Goal: Task Accomplishment & Management: Use online tool/utility

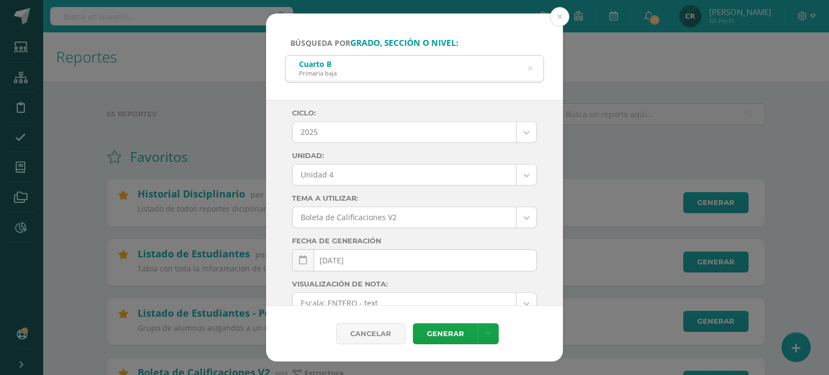
select select "Unidad 4"
select select
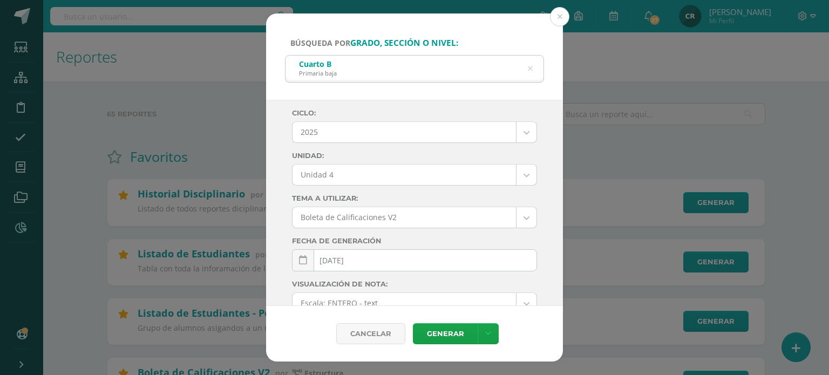
select select
select select "US-Folio"
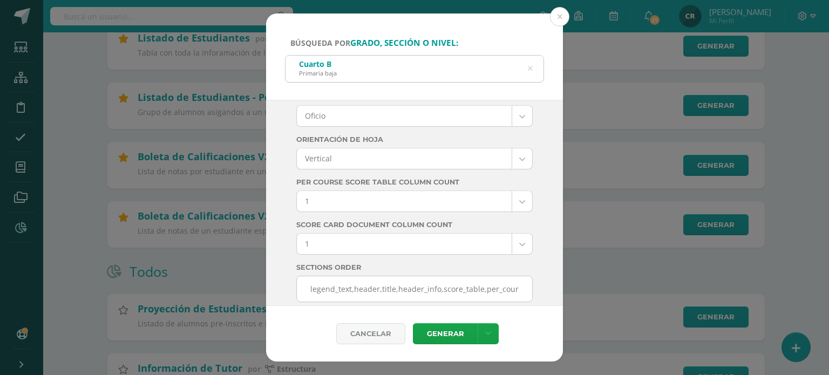
click at [529, 67] on icon at bounding box center [530, 69] width 5 height 28
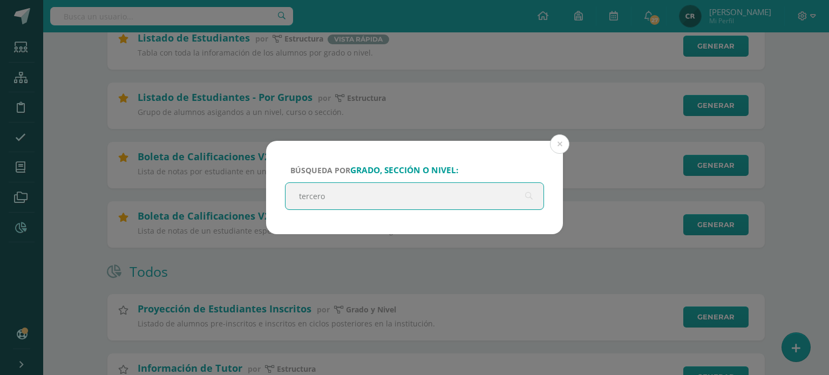
type input "tercero b"
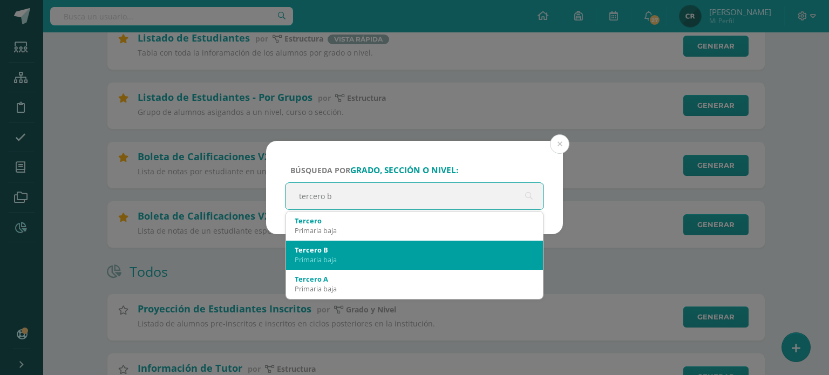
click at [328, 263] on div "Primaria baja" at bounding box center [415, 260] width 240 height 10
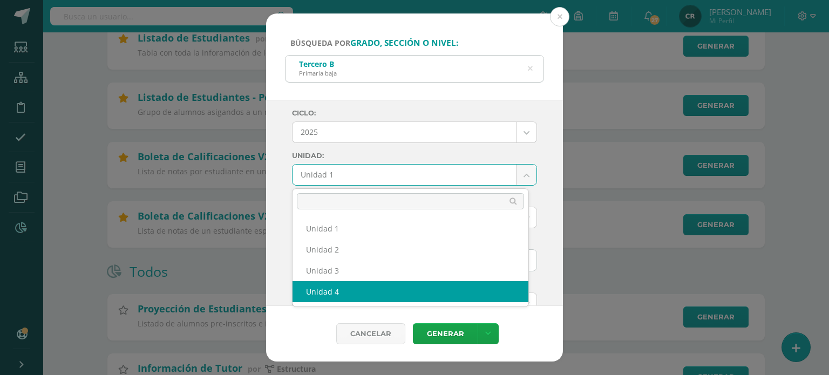
select select "Unidad 4"
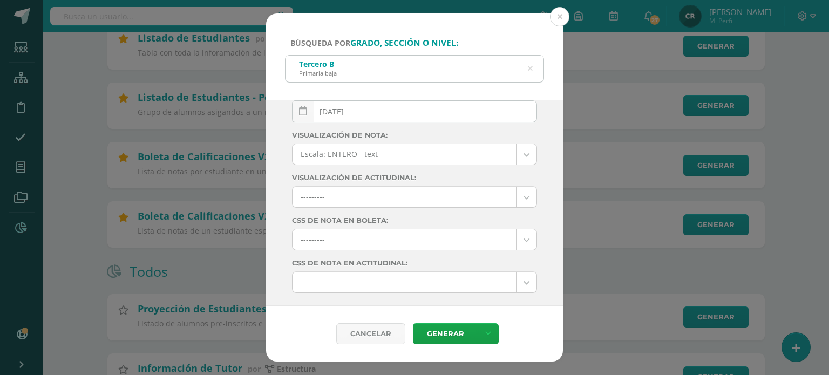
scroll to position [173, 0]
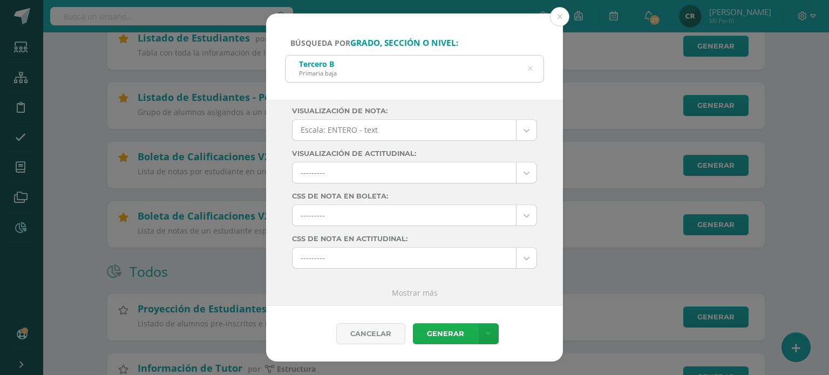
click at [445, 338] on link "Generar" at bounding box center [445, 333] width 65 height 21
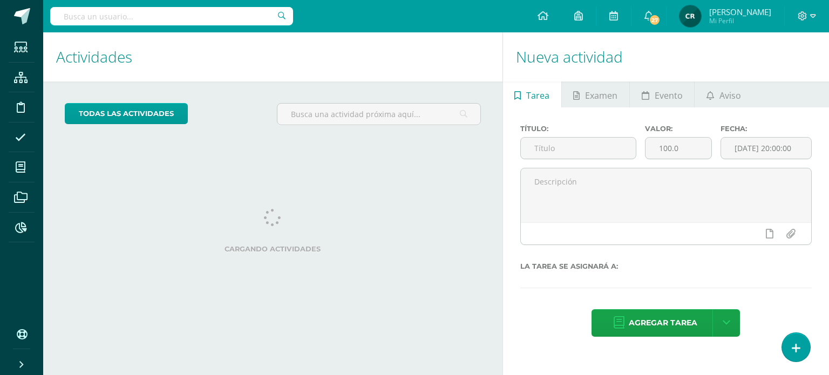
click at [95, 16] on input "text" at bounding box center [171, 16] width 243 height 18
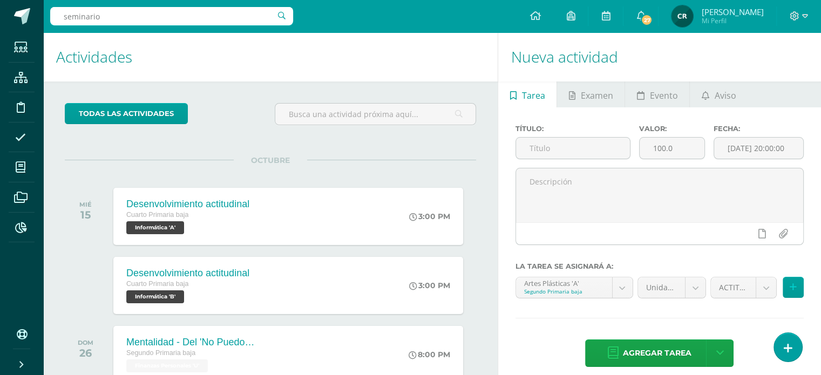
type input "seminario a"
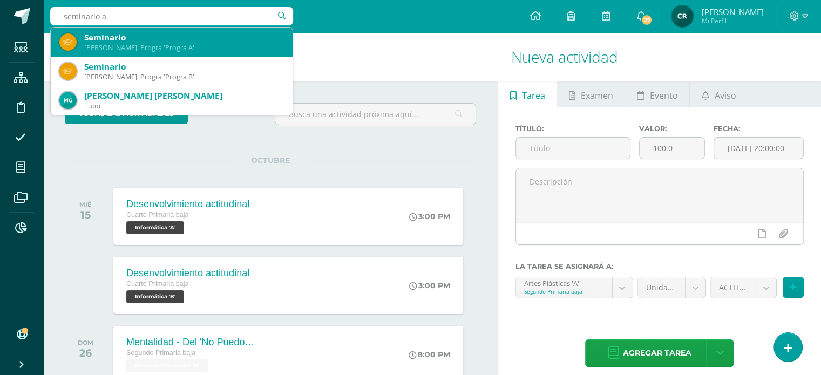
click at [163, 49] on div "Quinto Bach. Progra 'Progra A'" at bounding box center [184, 47] width 200 height 9
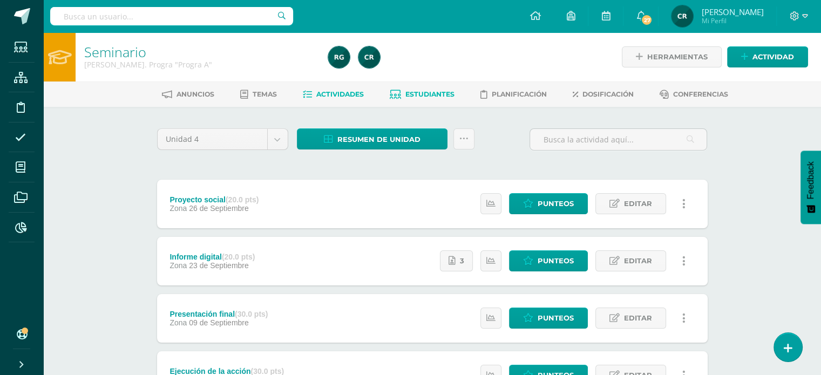
click at [430, 96] on span "Estudiantes" at bounding box center [429, 94] width 49 height 8
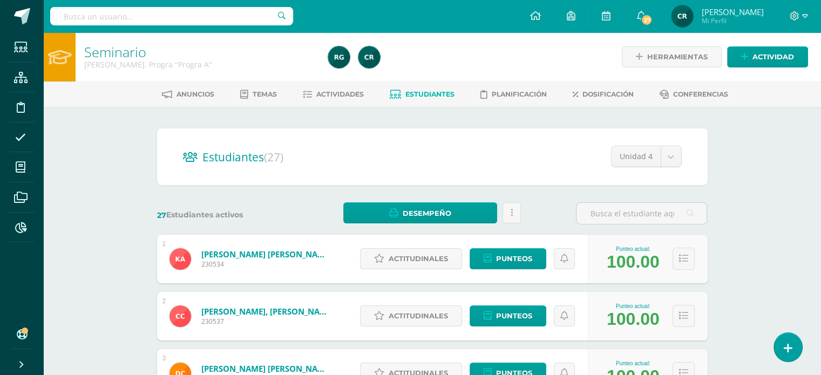
click at [218, 16] on input "text" at bounding box center [171, 16] width 243 height 18
type input "seminario b"
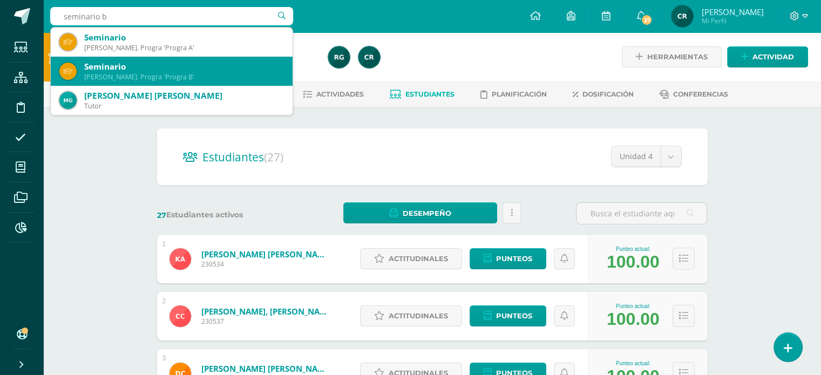
click at [144, 72] on div "Seminario" at bounding box center [184, 66] width 200 height 11
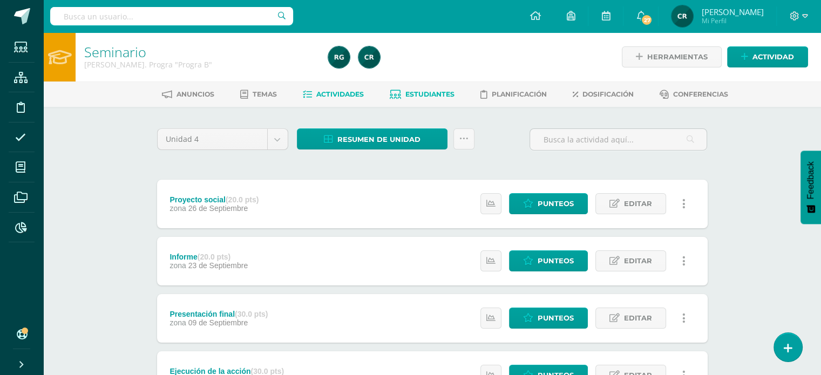
click at [432, 94] on span "Estudiantes" at bounding box center [429, 94] width 49 height 8
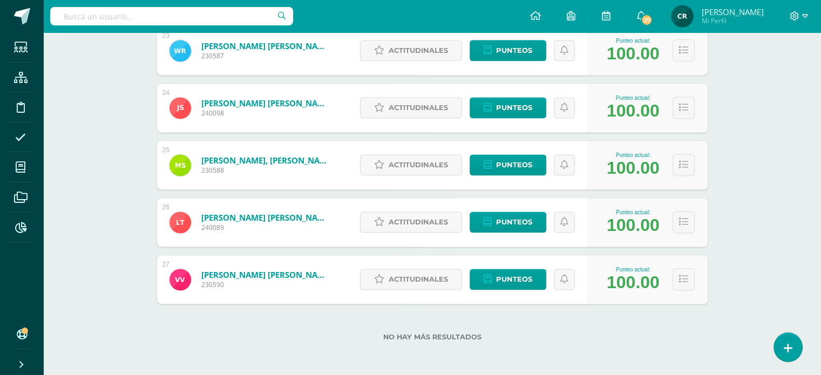
scroll to position [1466, 0]
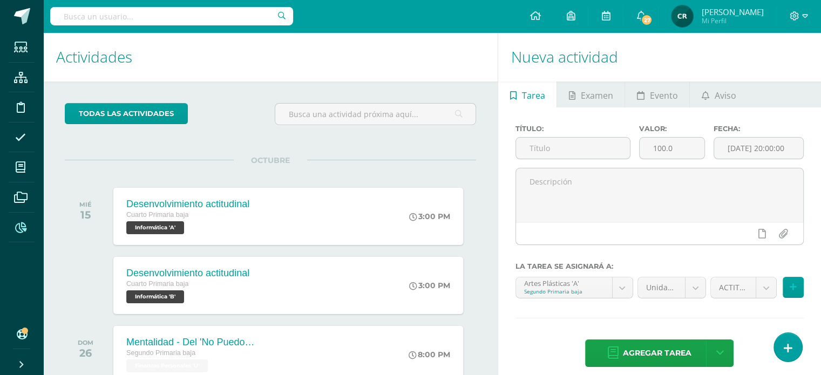
click at [21, 228] on icon at bounding box center [20, 227] width 11 height 11
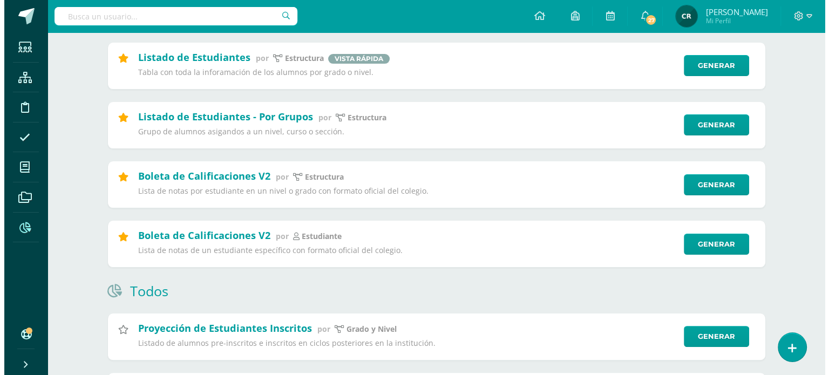
scroll to position [216, 0]
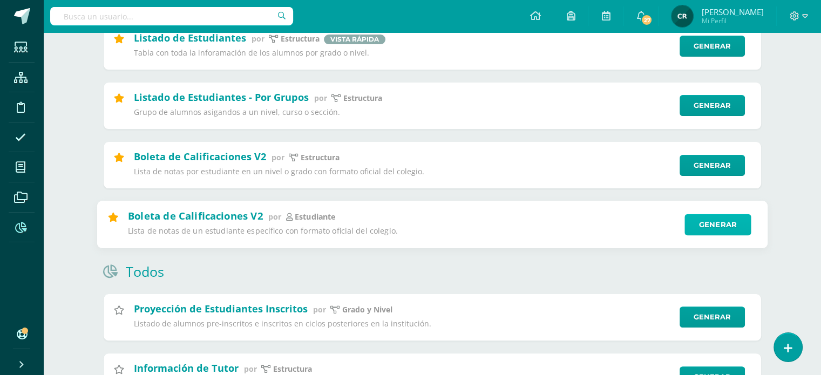
drag, startPoint x: 702, startPoint y: 223, endPoint x: 704, endPoint y: 217, distance: 6.5
click at [702, 222] on link "Generar" at bounding box center [717, 225] width 66 height 22
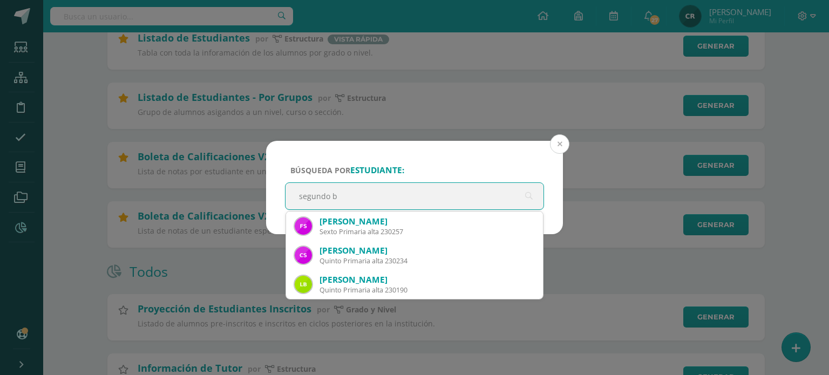
type input "segundo b"
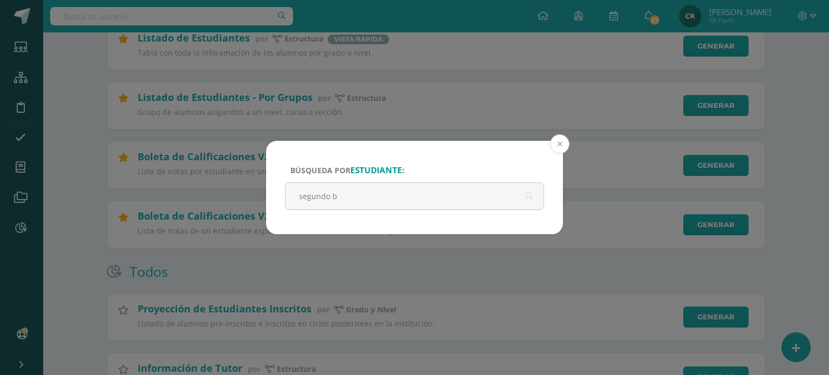
click at [557, 146] on button at bounding box center [559, 143] width 19 height 19
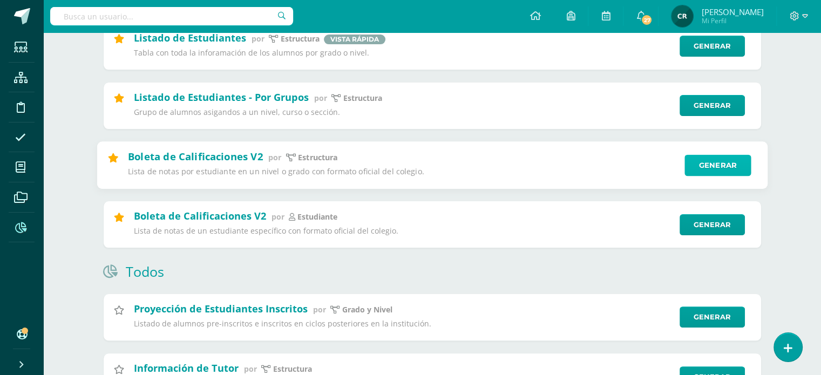
click at [703, 165] on link "Generar" at bounding box center [717, 165] width 66 height 22
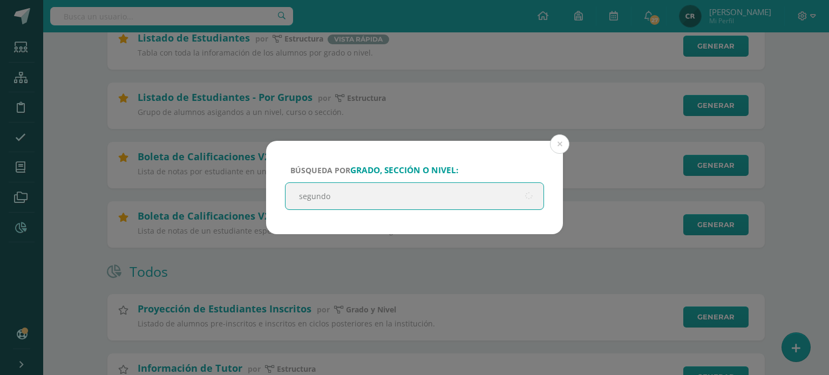
type input "segundo b"
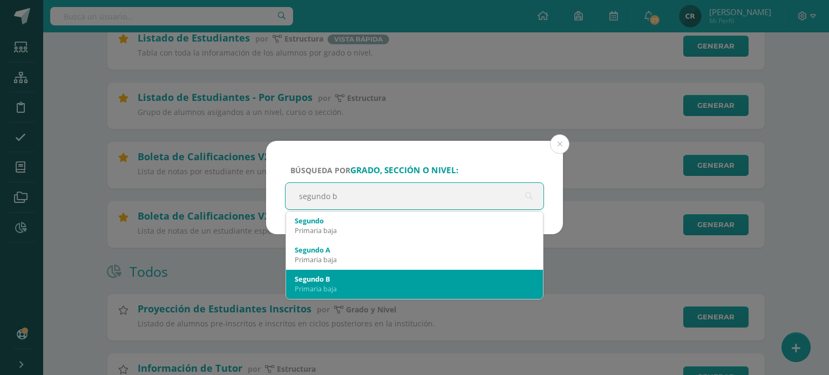
click at [398, 274] on div "Segundo B Primaria baja" at bounding box center [415, 284] width 240 height 28
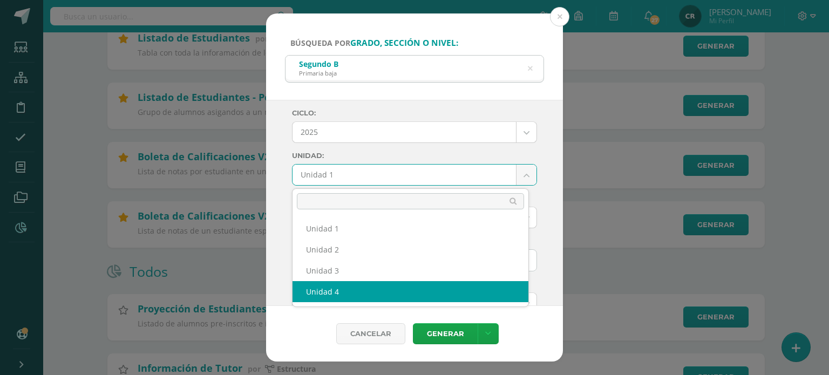
select select "Unidad 4"
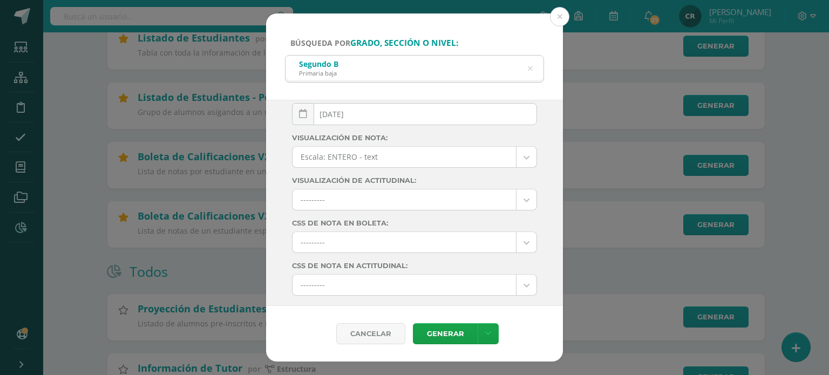
scroll to position [162, 0]
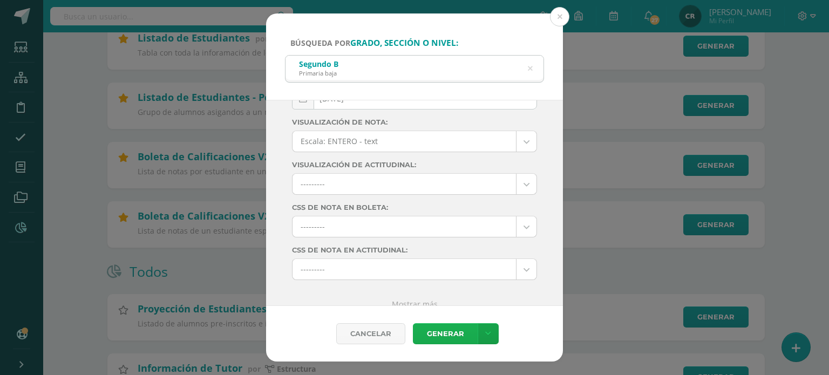
click at [445, 333] on link "Generar" at bounding box center [445, 333] width 65 height 21
click at [533, 66] on icon at bounding box center [530, 69] width 23 height 23
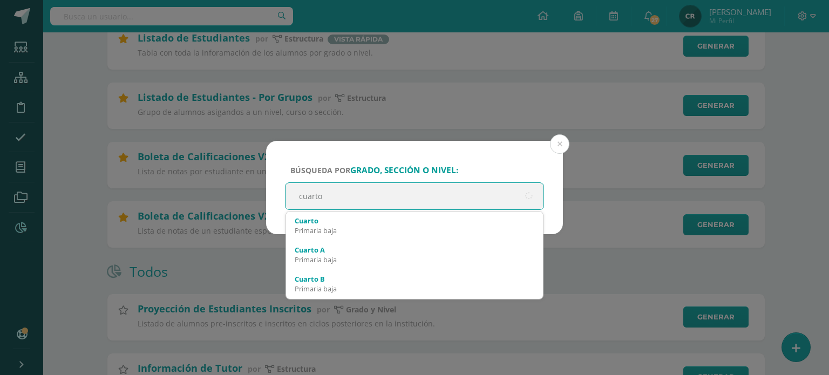
type input "cuarto b"
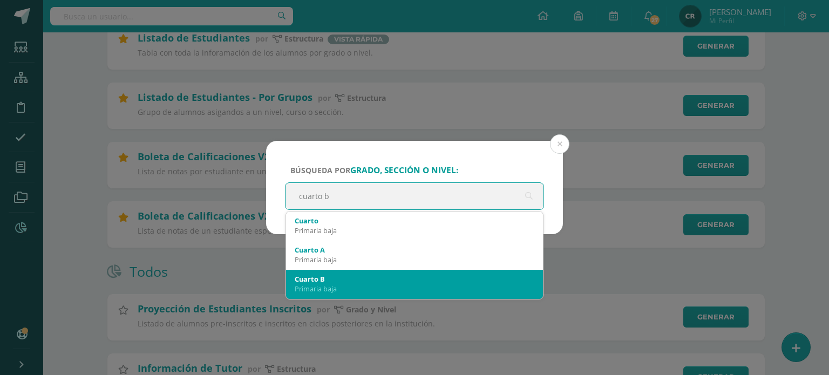
click at [400, 285] on div "Primaria baja" at bounding box center [415, 289] width 240 height 10
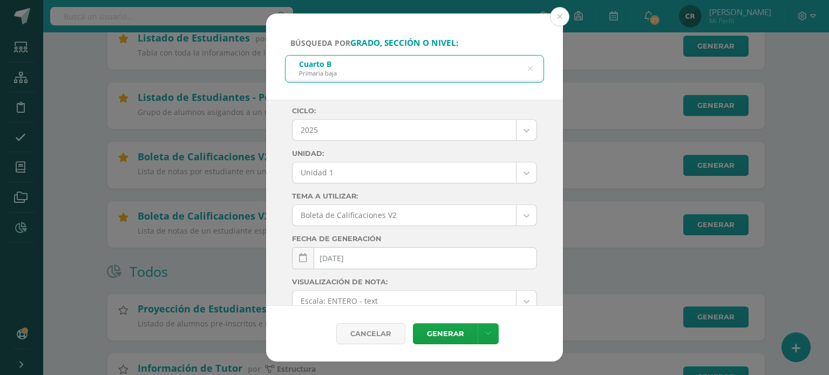
scroll to position [0, 0]
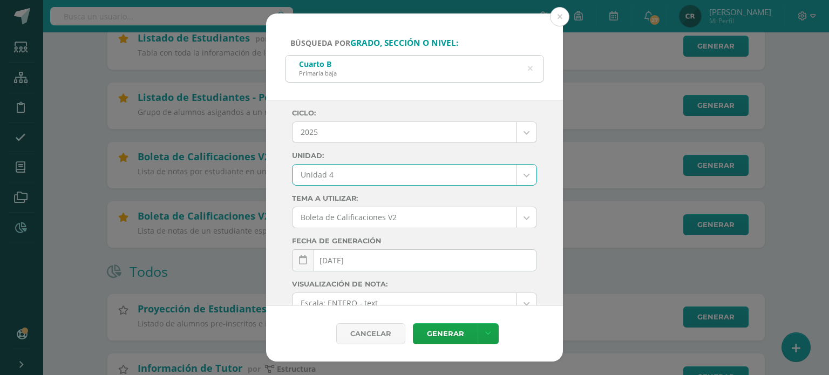
select select "Unidad 4"
click at [445, 330] on link "Generar" at bounding box center [445, 333] width 65 height 21
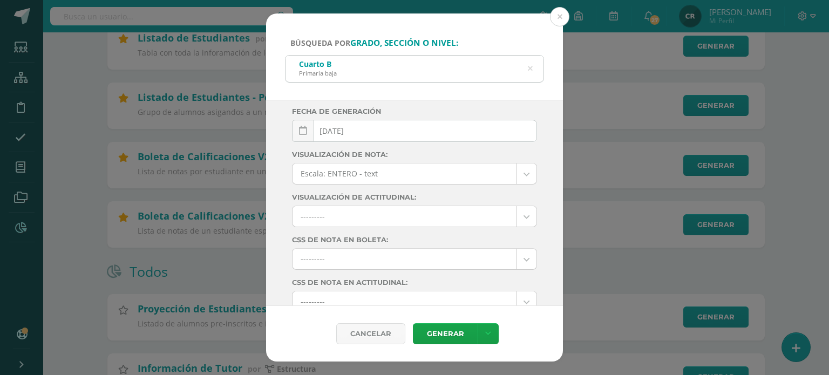
scroll to position [173, 0]
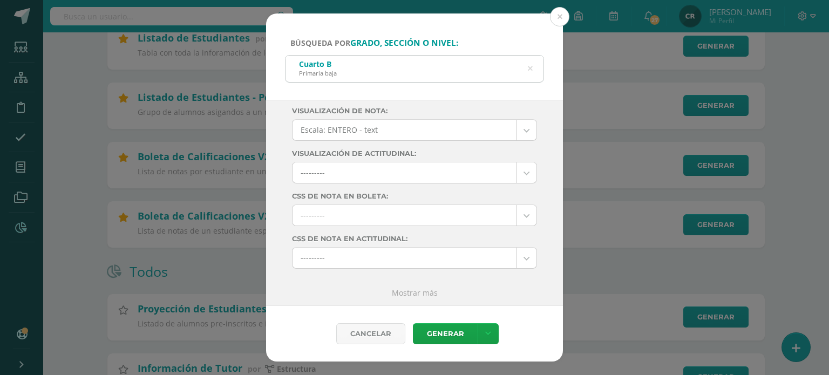
click at [421, 293] on link "Mostrar más" at bounding box center [415, 293] width 46 height 10
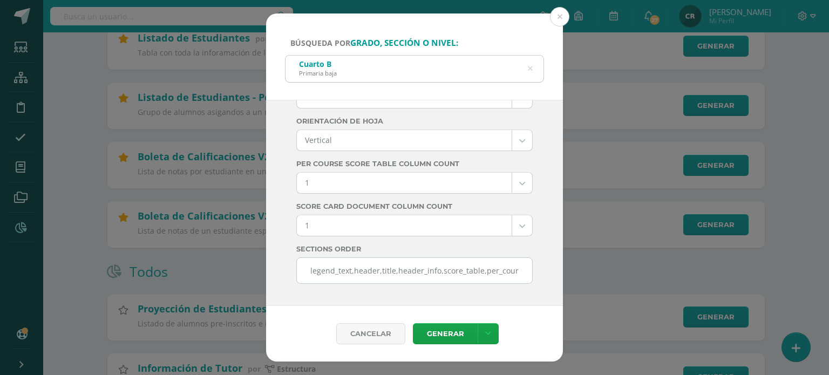
scroll to position [3101, 0]
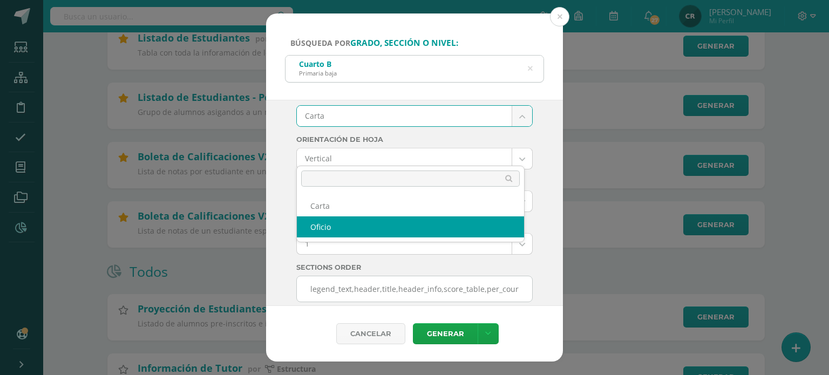
select select "US-Folio"
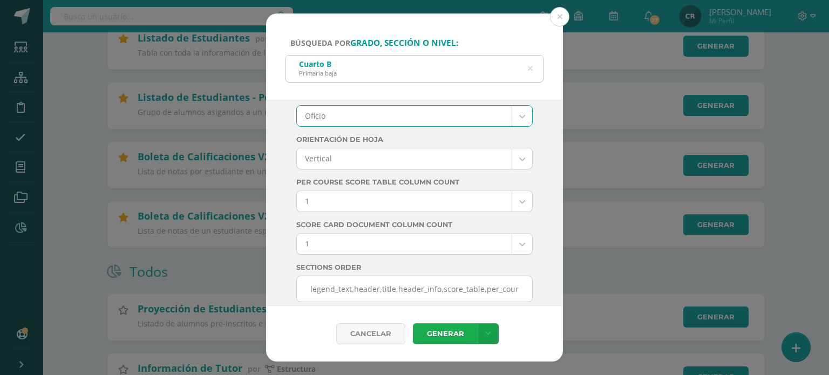
click at [436, 333] on link "Generar" at bounding box center [445, 333] width 65 height 21
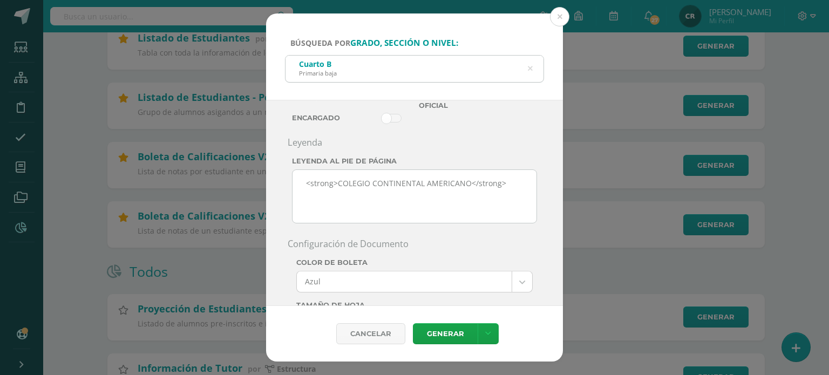
scroll to position [2886, 0]
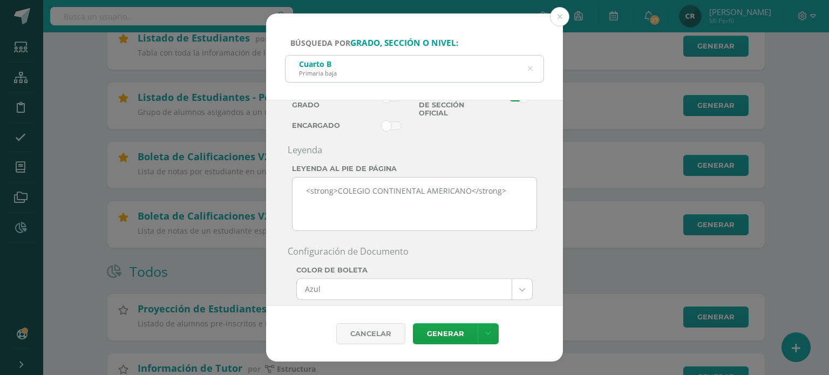
click at [529, 71] on icon at bounding box center [530, 69] width 23 height 23
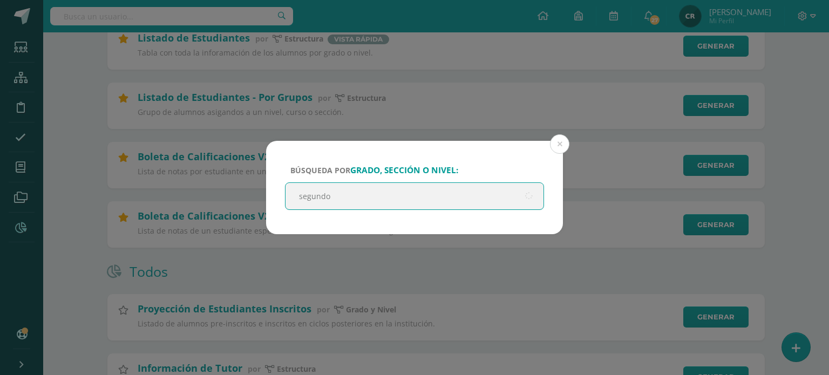
type input "segundo a"
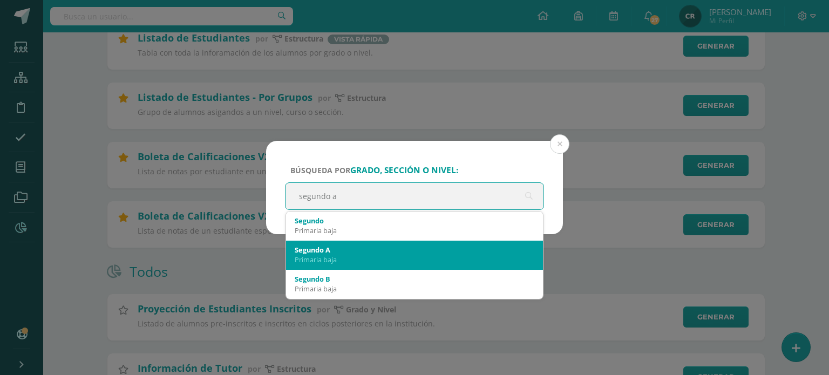
click at [390, 250] on div "Segundo A" at bounding box center [415, 250] width 240 height 10
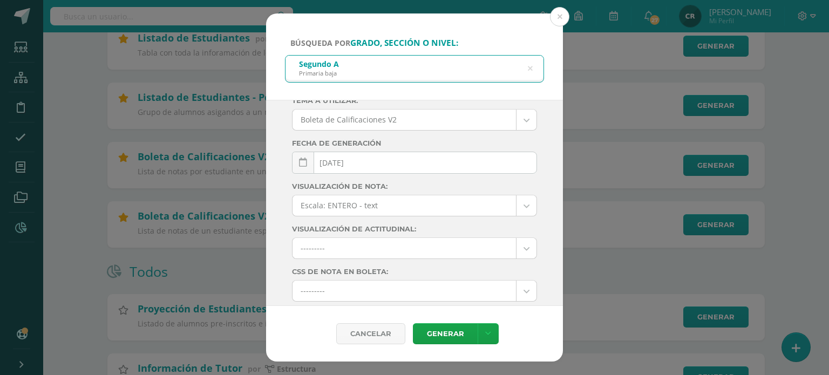
scroll to position [11, 0]
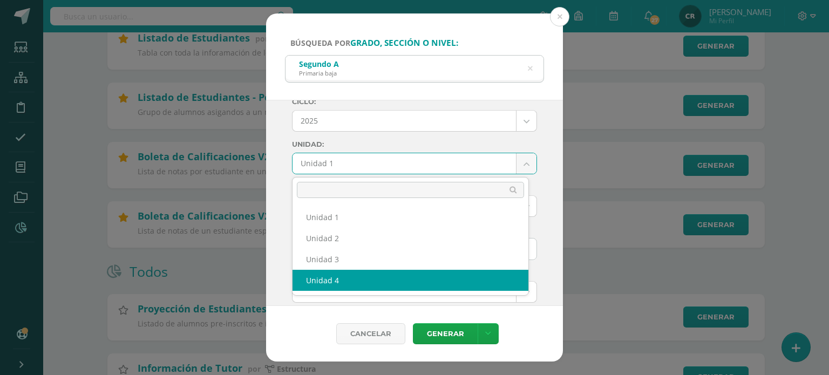
select select "Unidad 4"
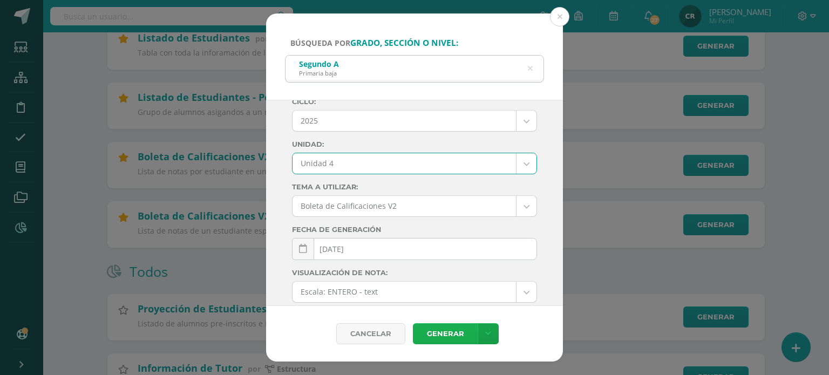
click at [449, 335] on link "Generar" at bounding box center [445, 333] width 65 height 21
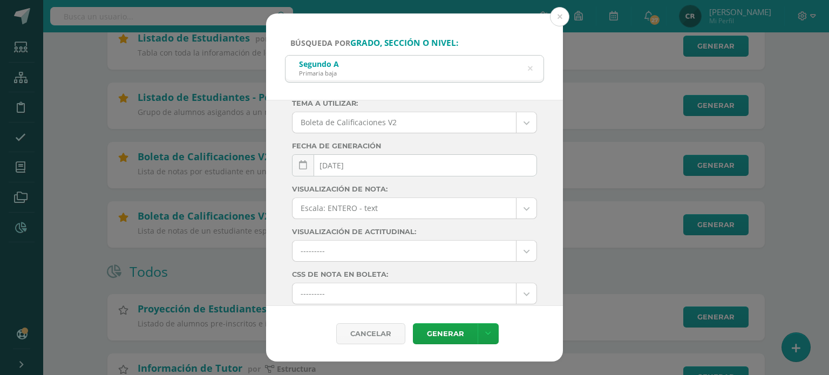
scroll to position [173, 0]
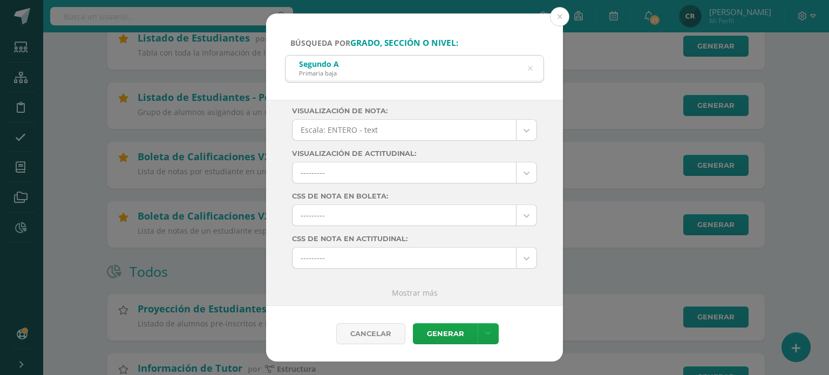
click at [414, 292] on link "Mostrar más" at bounding box center [415, 293] width 46 height 10
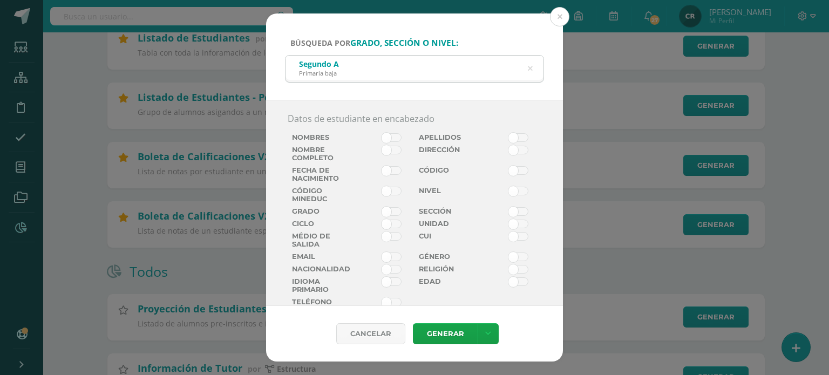
scroll to position [540, 0]
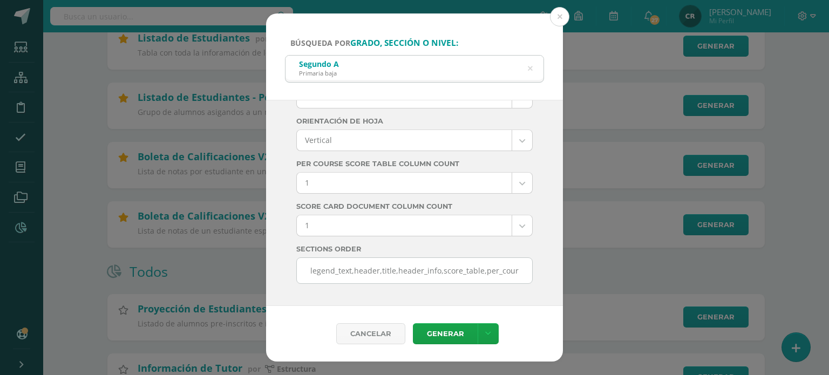
click at [550, 318] on div "Cancelar Generar Descargar como HTML Descargar como PDF Descargar como XLS" at bounding box center [414, 334] width 297 height 56
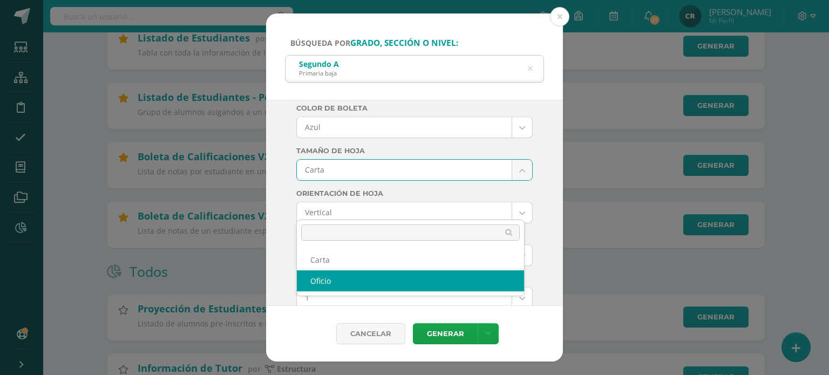
select select "US-Folio"
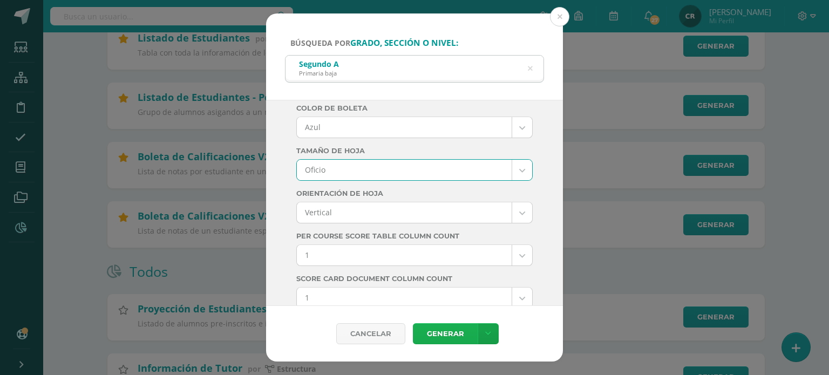
click at [436, 331] on link "Generar" at bounding box center [445, 333] width 65 height 21
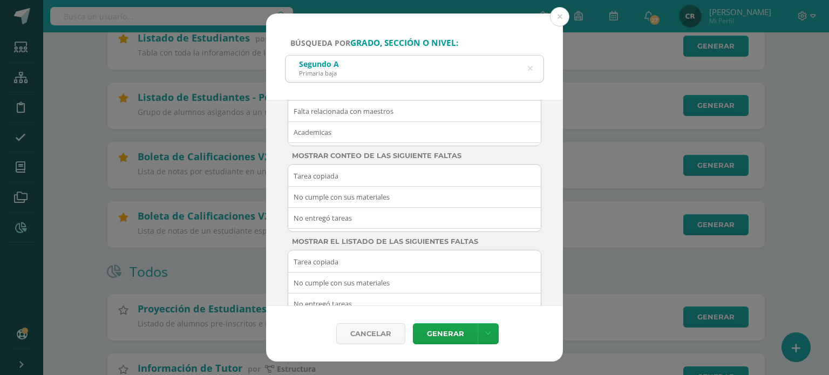
scroll to position [2130, 0]
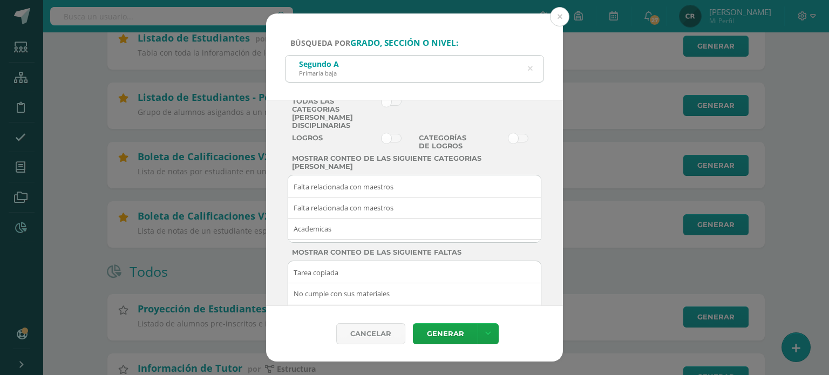
click at [533, 69] on icon at bounding box center [530, 69] width 5 height 28
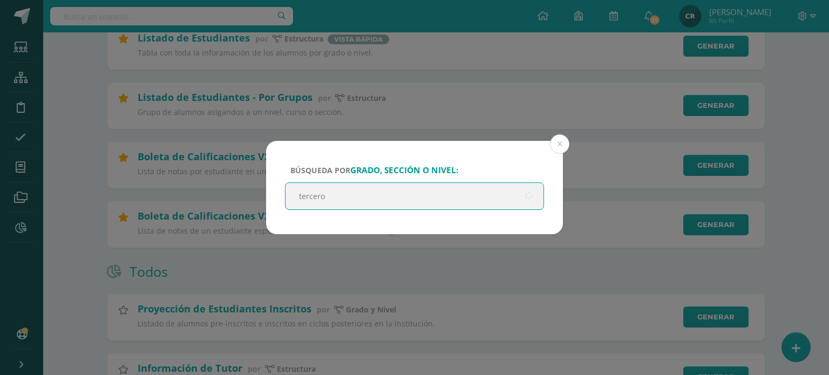
type input "tercero a"
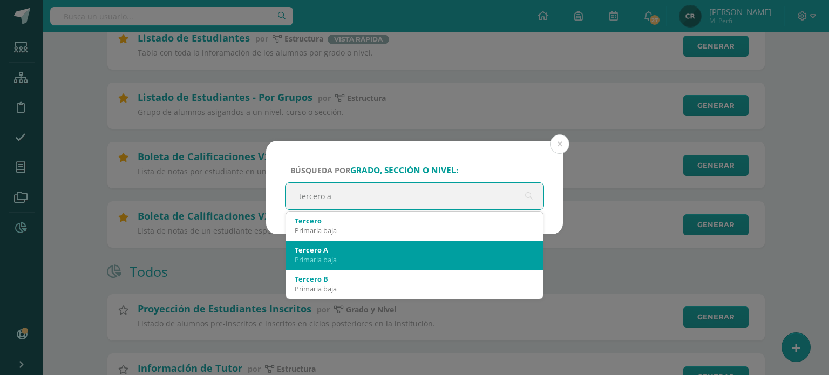
click at [375, 250] on div "Tercero A" at bounding box center [415, 250] width 240 height 10
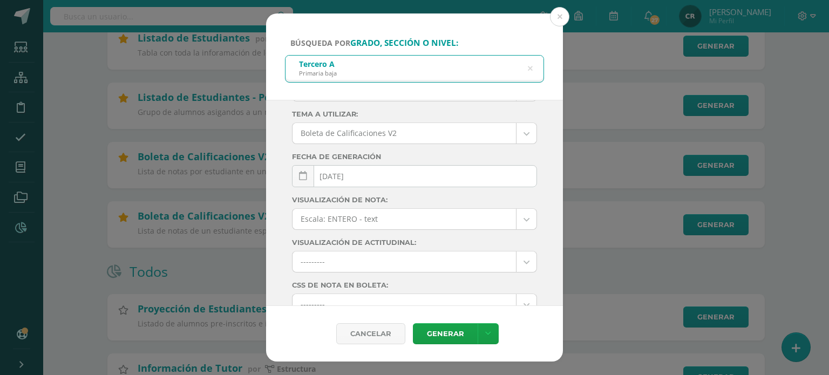
scroll to position [0, 0]
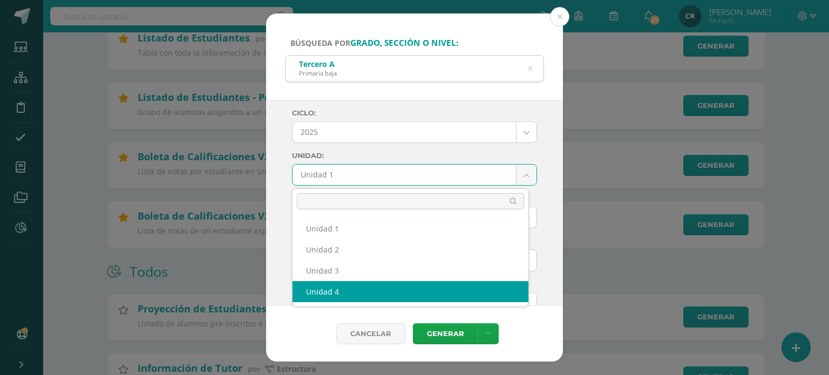
select select "Unidad 4"
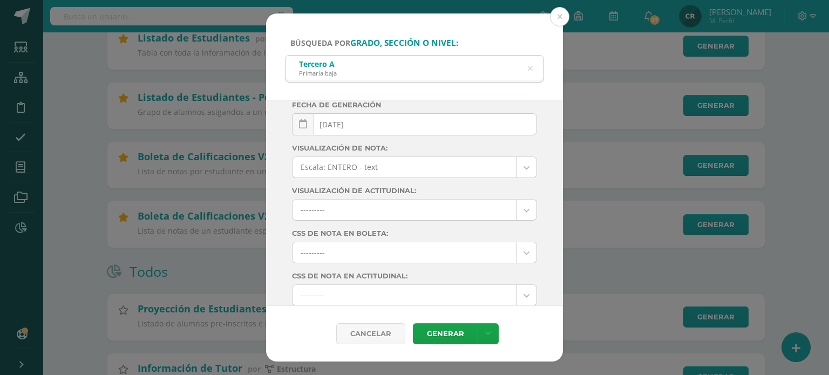
scroll to position [173, 0]
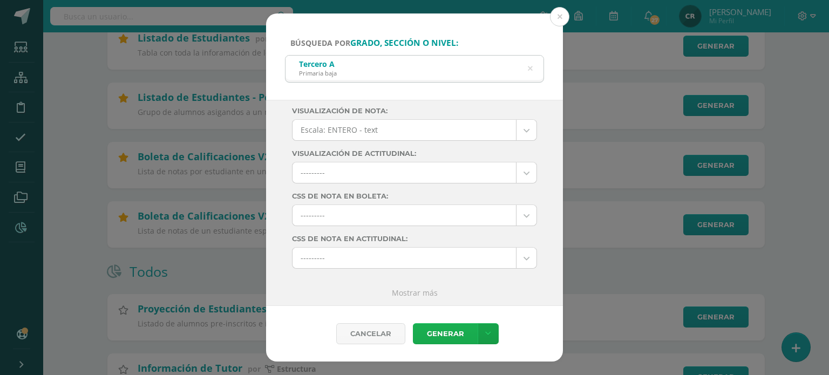
click at [450, 332] on link "Generar" at bounding box center [445, 333] width 65 height 21
click at [529, 72] on icon at bounding box center [530, 69] width 23 height 23
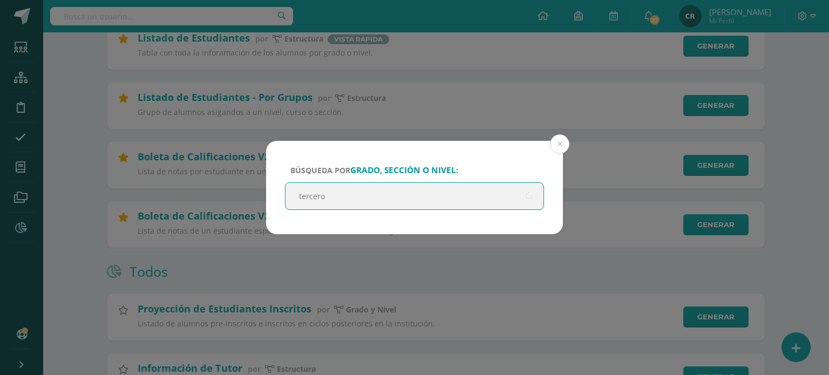
type input "tercero b"
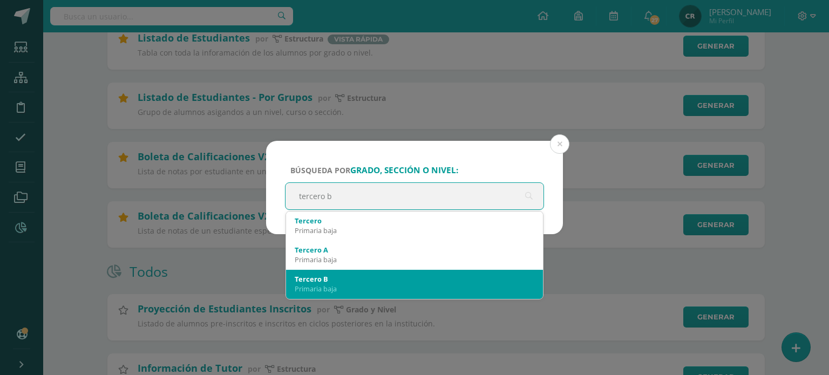
click at [374, 287] on div "Primaria baja" at bounding box center [415, 289] width 240 height 10
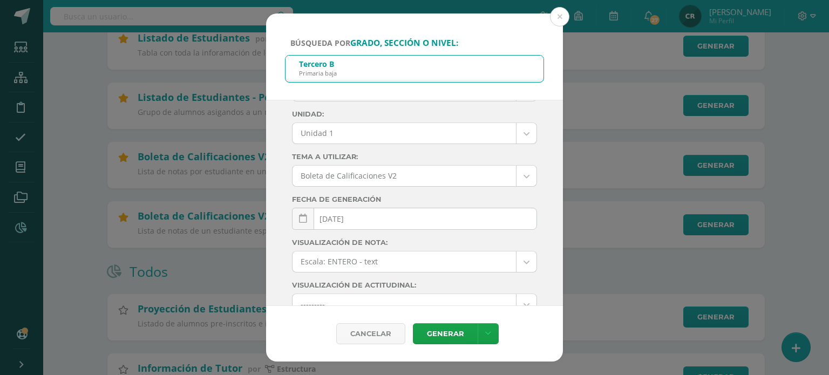
scroll to position [11, 0]
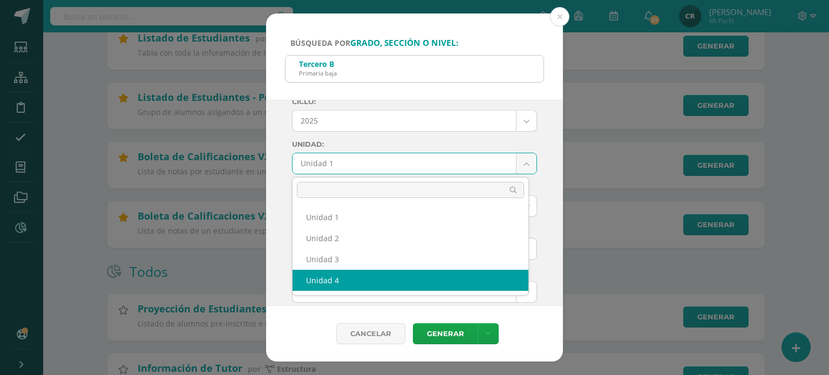
select select "Unidad 4"
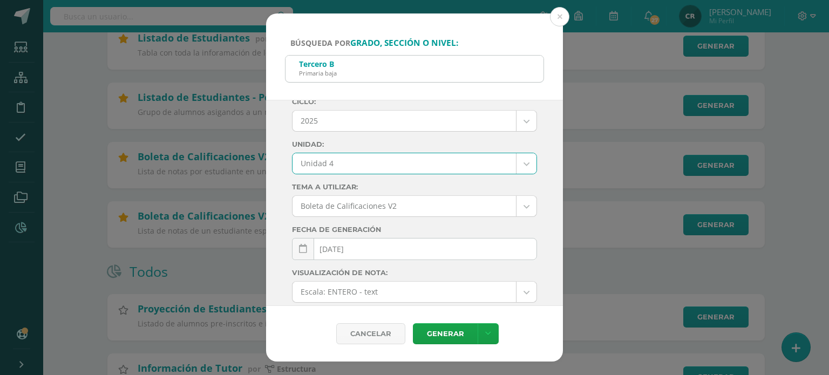
scroll to position [173, 0]
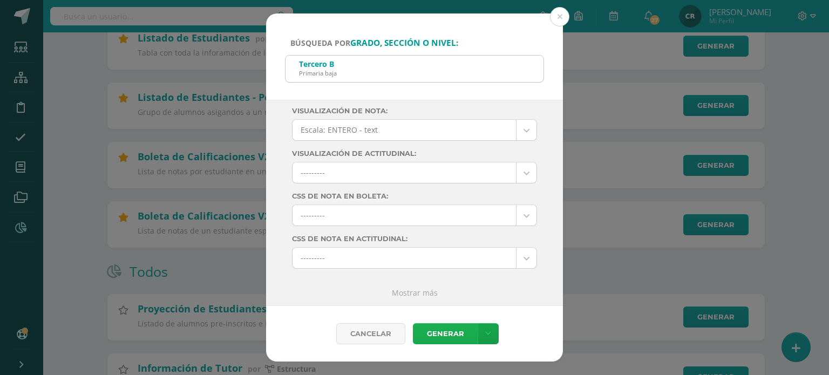
click at [451, 334] on link "Generar" at bounding box center [445, 333] width 65 height 21
